Goal: Task Accomplishment & Management: Use online tool/utility

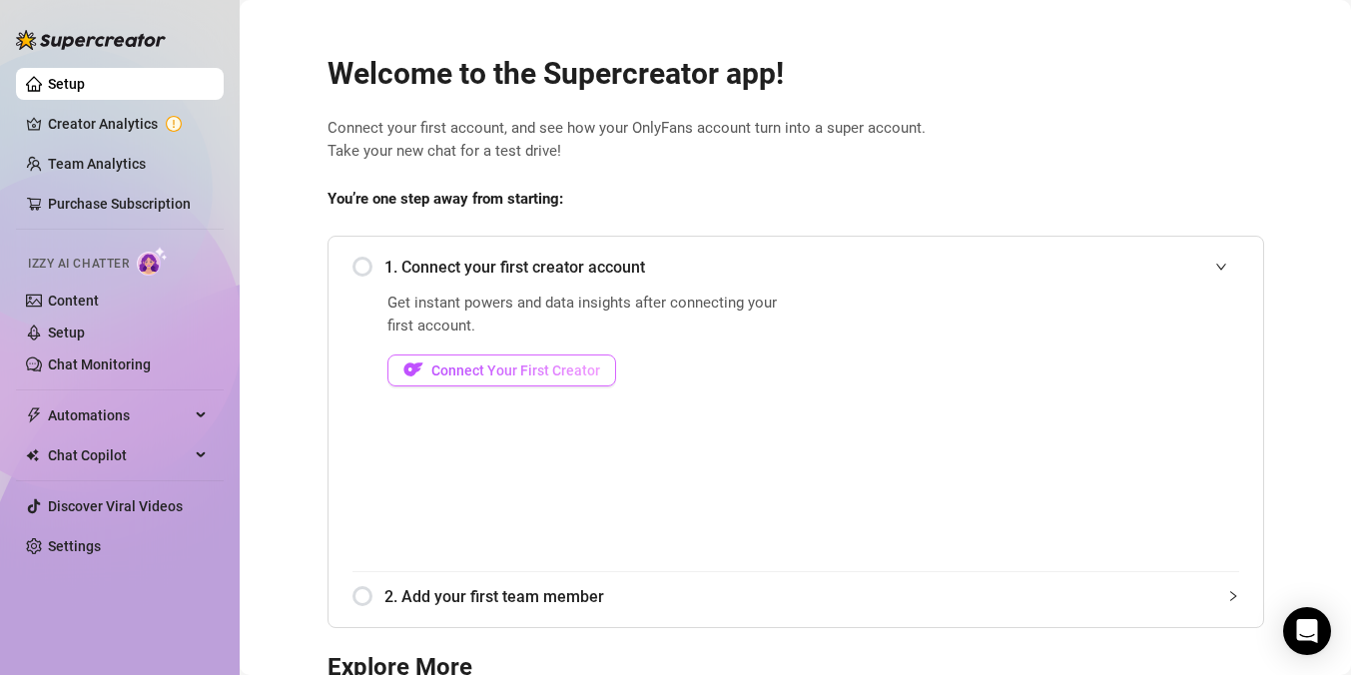
click at [522, 371] on span "Connect Your First Creator" at bounding box center [515, 370] width 169 height 16
click at [542, 366] on span "Connect Your First Creator" at bounding box center [515, 370] width 169 height 16
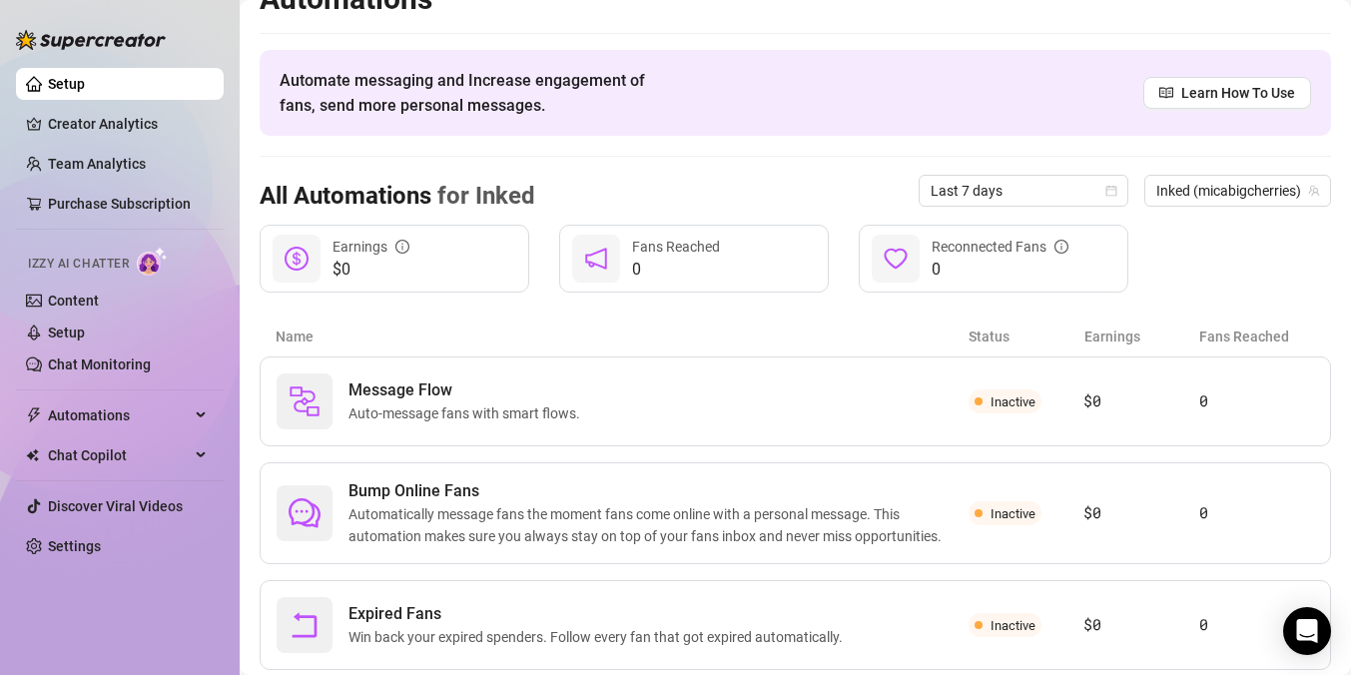
scroll to position [89, 0]
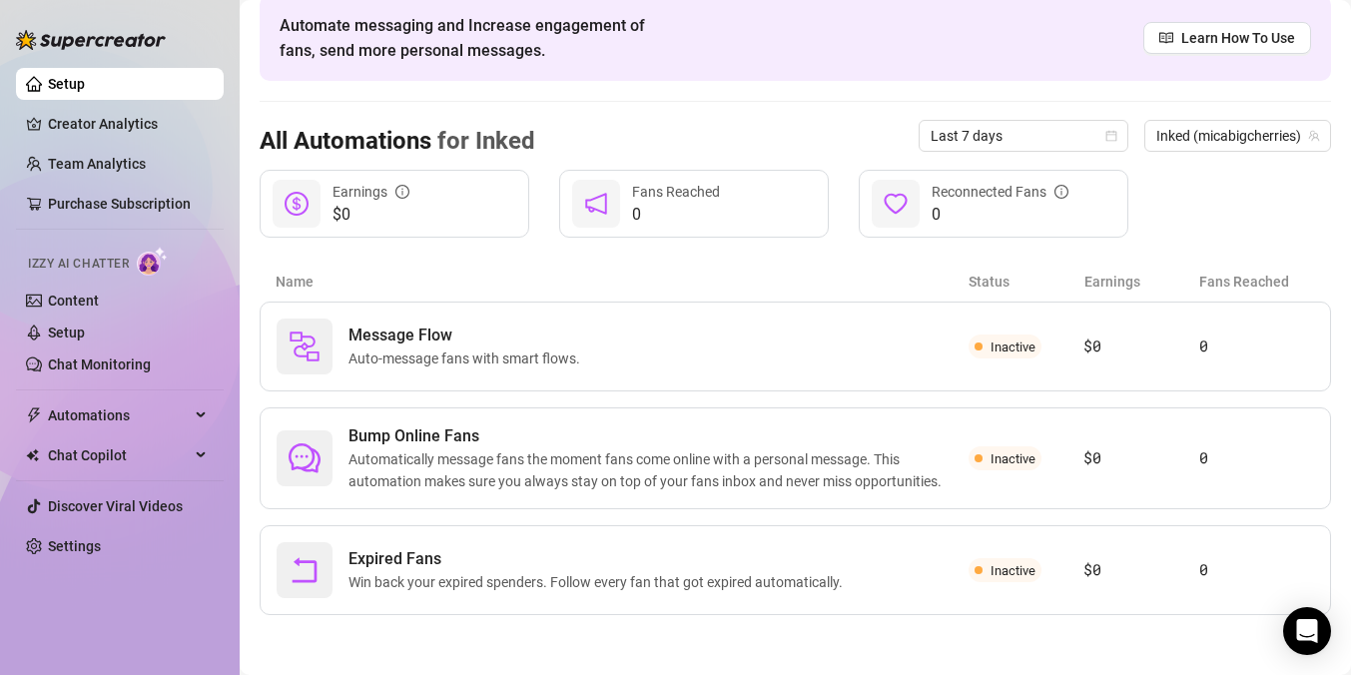
click at [85, 82] on link "Setup" at bounding box center [66, 84] width 37 height 16
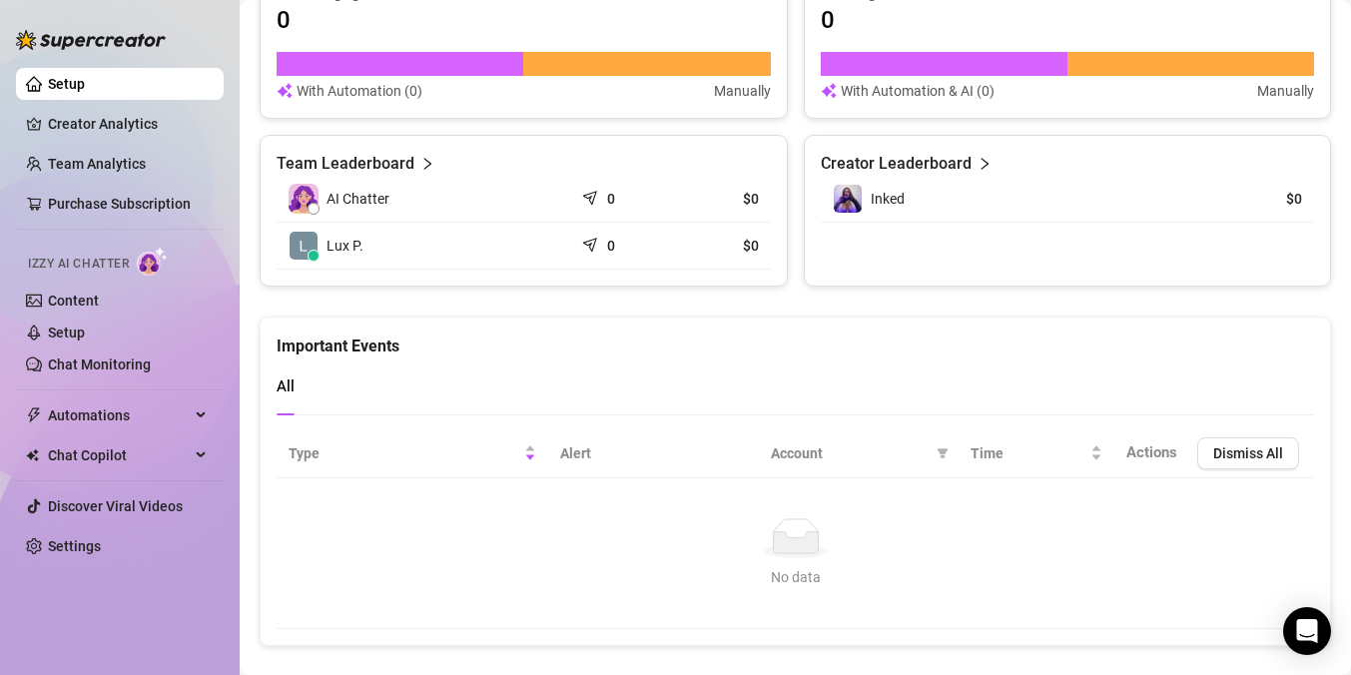
scroll to position [1326, 0]
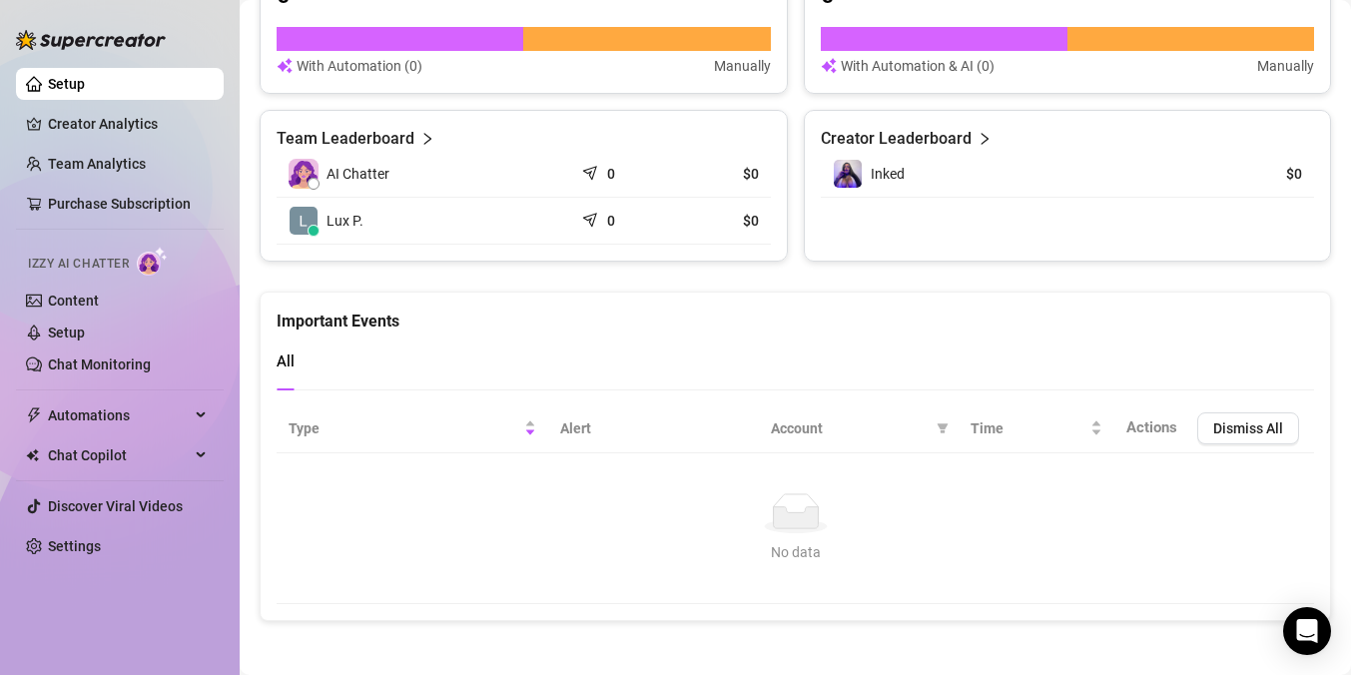
click at [85, 79] on link "Setup" at bounding box center [66, 84] width 37 height 16
click at [85, 329] on link "Setup" at bounding box center [66, 332] width 37 height 16
